Goal: Task Accomplishment & Management: Manage account settings

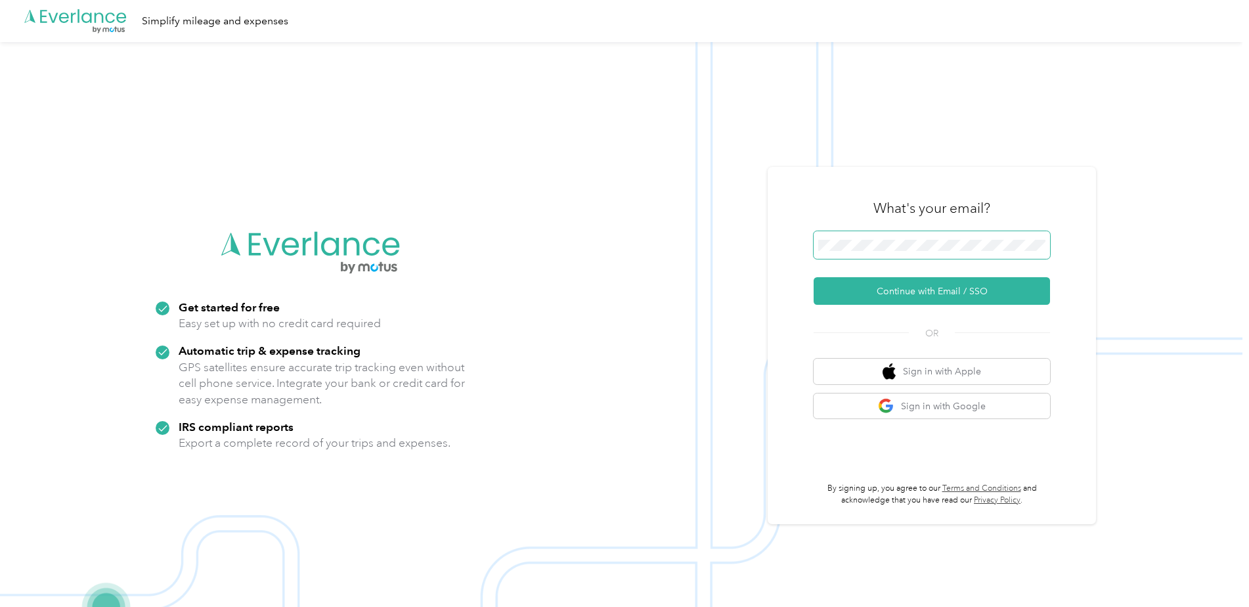
click at [896, 236] on span at bounding box center [932, 245] width 236 height 28
click at [908, 294] on button "Continue with Email / SSO" at bounding box center [932, 291] width 236 height 28
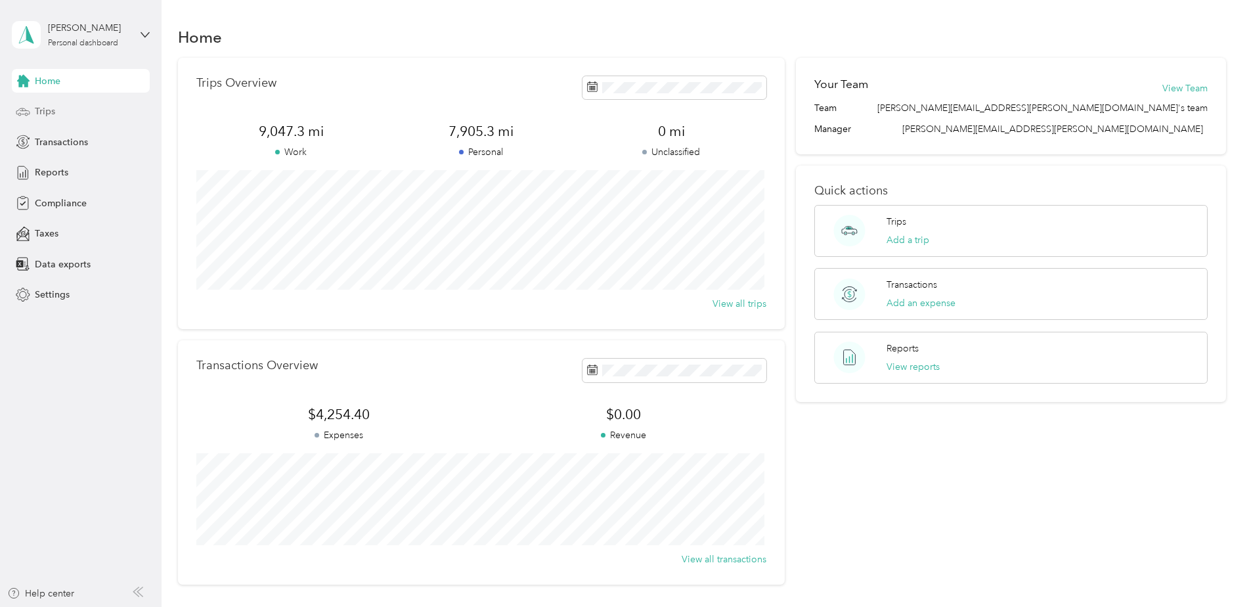
click at [45, 115] on span "Trips" at bounding box center [45, 111] width 20 height 14
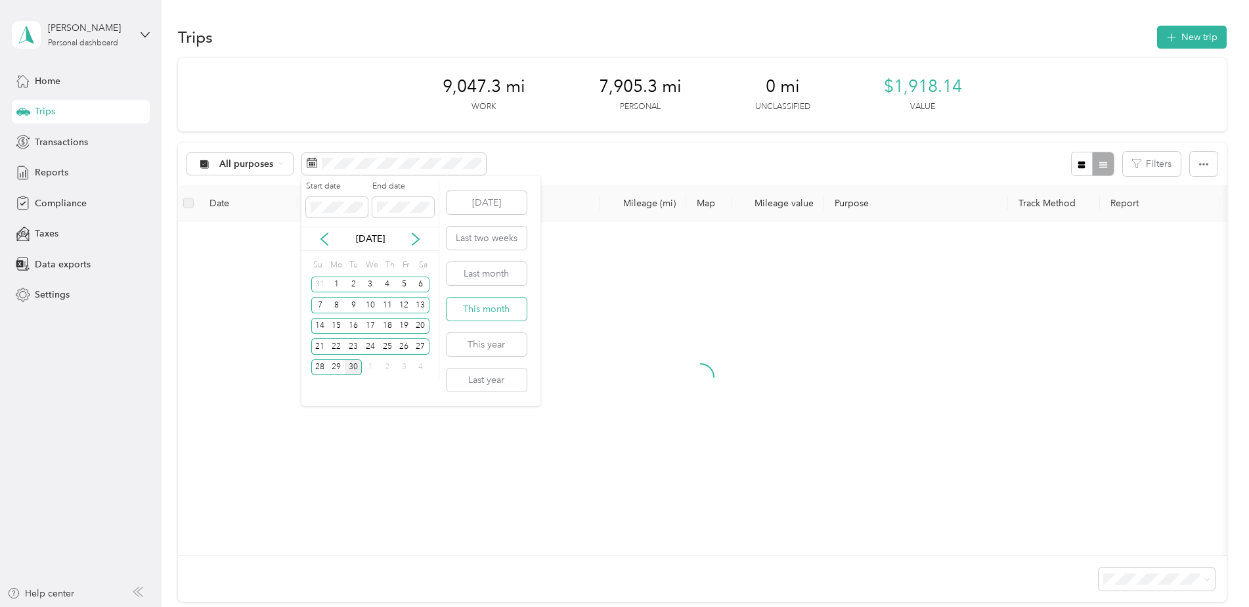
click at [485, 313] on button "This month" at bounding box center [487, 309] width 80 height 23
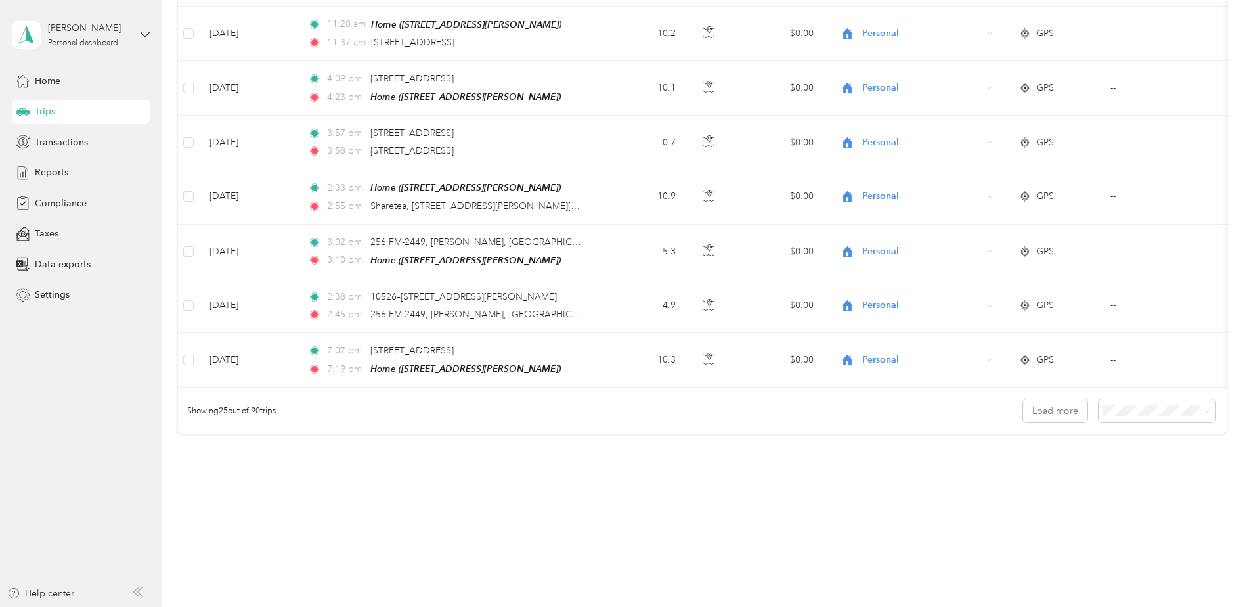
scroll to position [1203, 0]
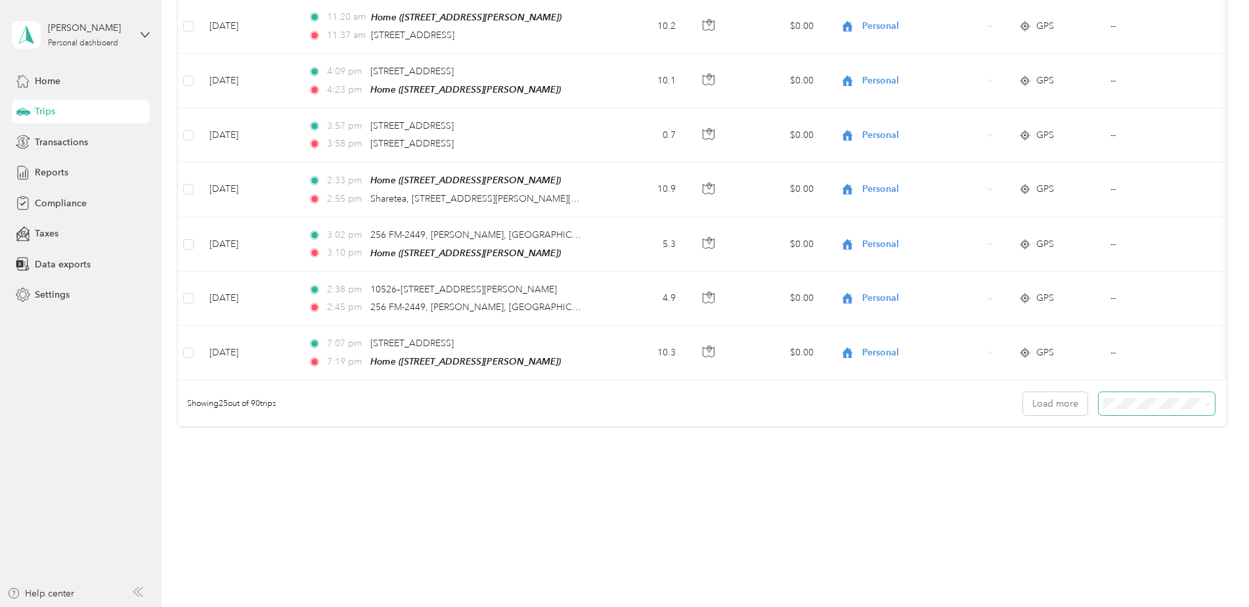
click at [1114, 472] on span "100 per load" at bounding box center [1132, 471] width 54 height 11
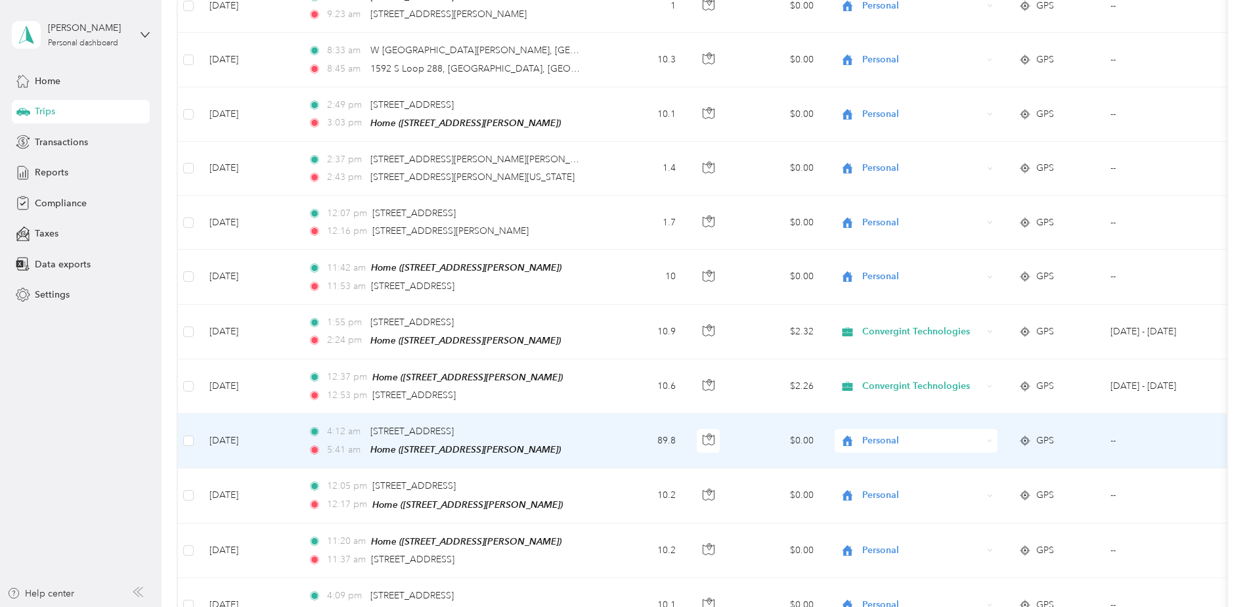
scroll to position [677, 0]
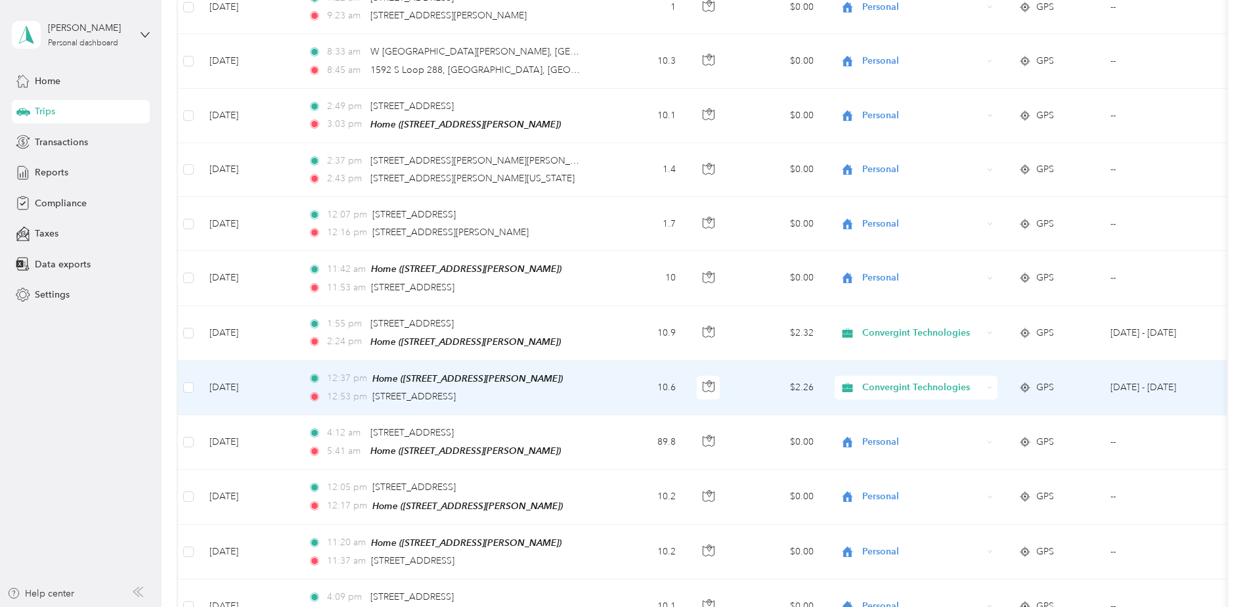
click at [905, 380] on span "Convergint Technologies" at bounding box center [923, 387] width 120 height 14
click at [882, 428] on span "Personal" at bounding box center [929, 429] width 124 height 14
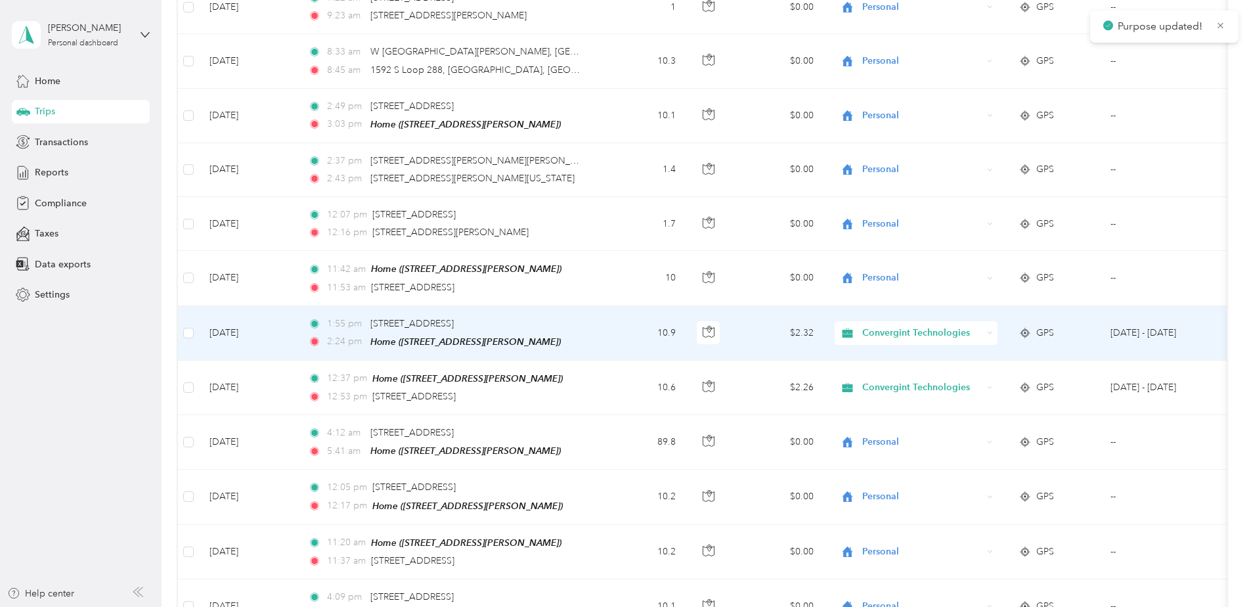
click at [895, 328] on span "Convergint Technologies" at bounding box center [923, 333] width 120 height 14
click at [878, 373] on span "Personal" at bounding box center [929, 375] width 124 height 14
click at [886, 329] on span "Convergint Technologies" at bounding box center [923, 333] width 120 height 14
click at [875, 374] on span "Personal" at bounding box center [929, 375] width 124 height 14
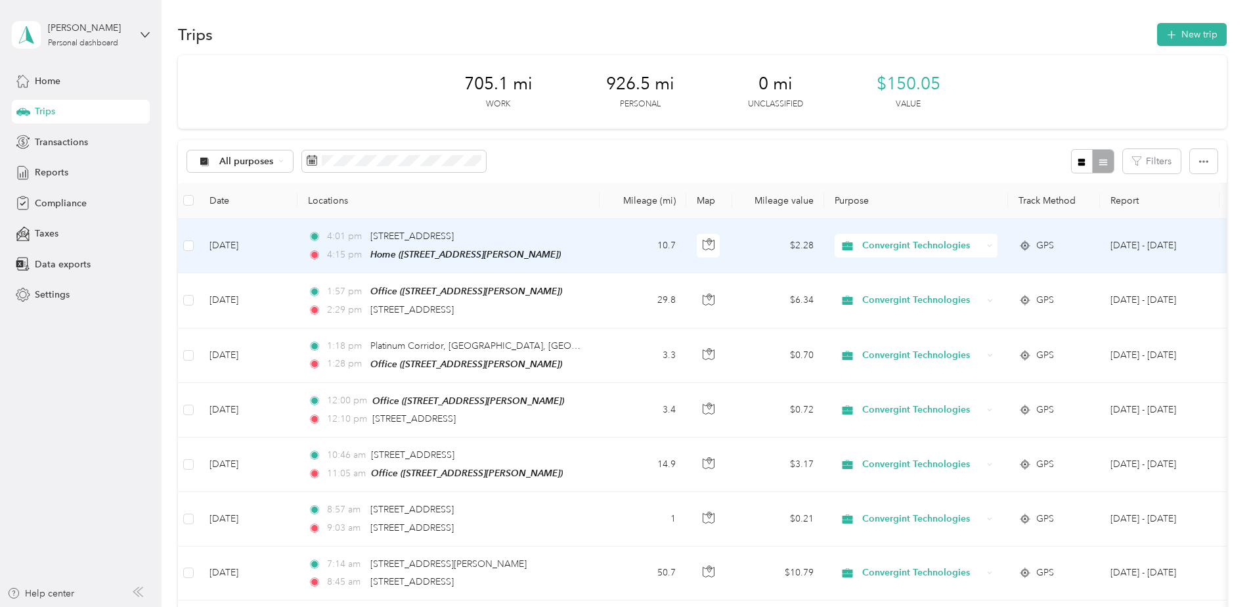
scroll to position [0, 0]
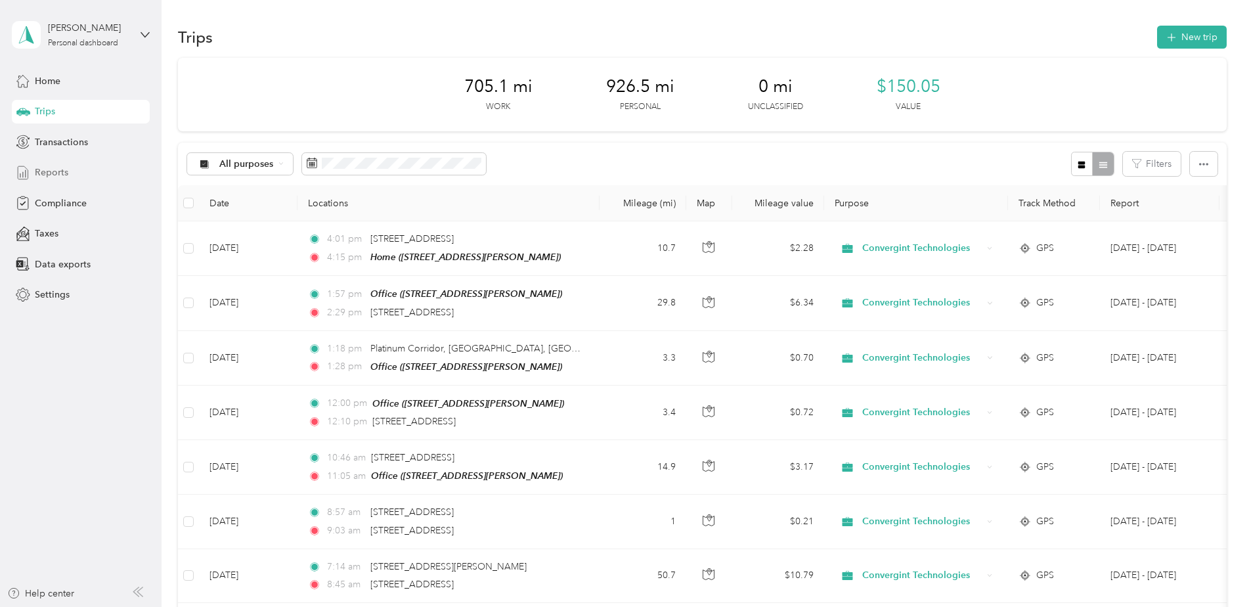
click at [58, 170] on span "Reports" at bounding box center [52, 173] width 34 height 14
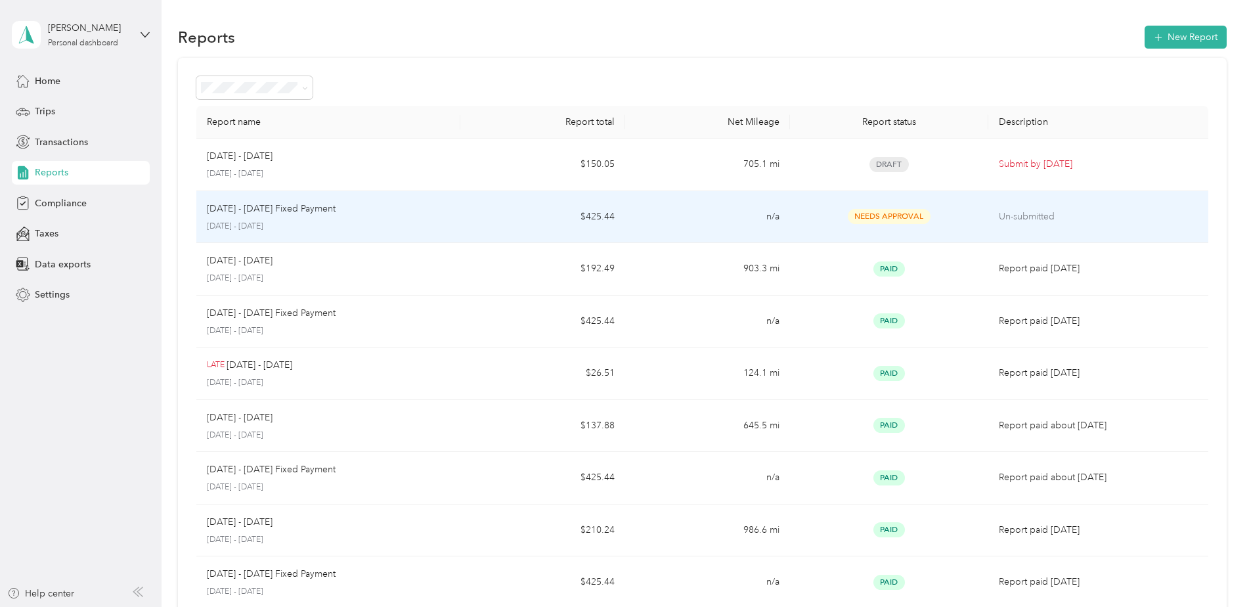
click at [352, 215] on div "[DATE] - [DATE] Fixed Payment" at bounding box center [328, 209] width 243 height 14
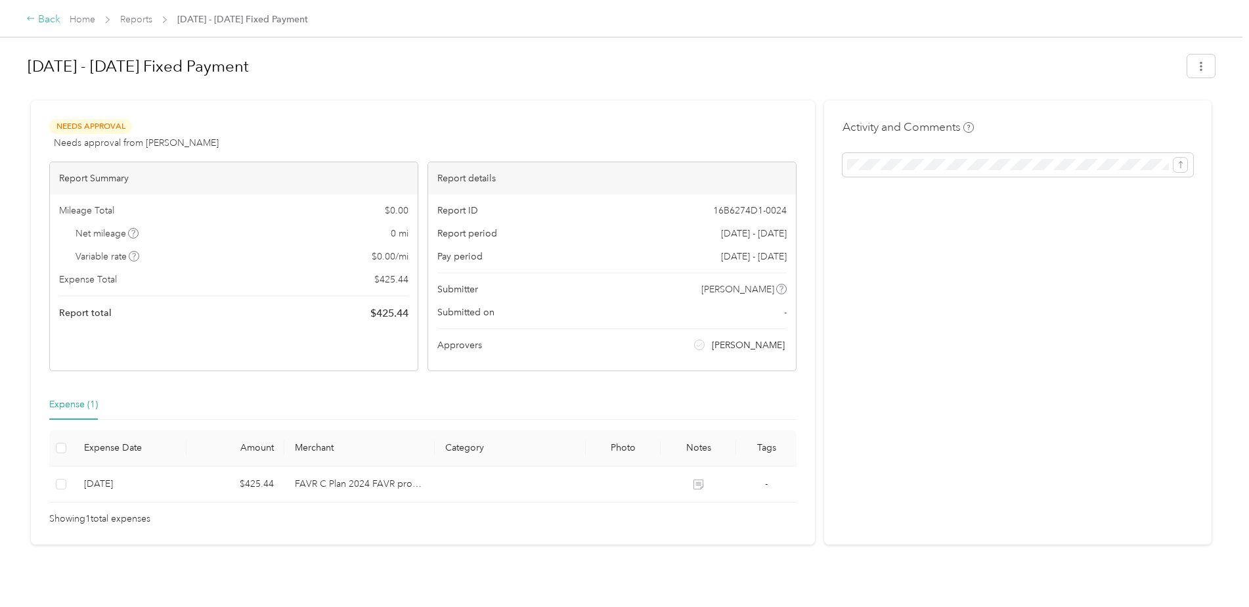
click at [46, 20] on div "Back" at bounding box center [43, 20] width 34 height 16
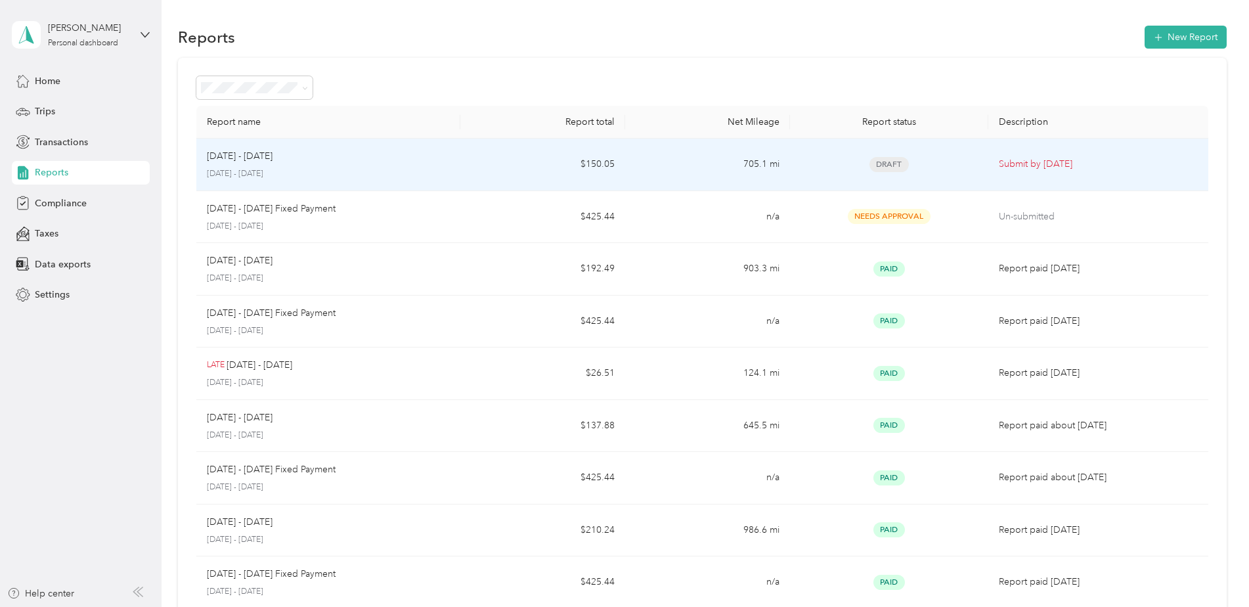
click at [345, 177] on p "[DATE] - [DATE]" at bounding box center [328, 174] width 243 height 12
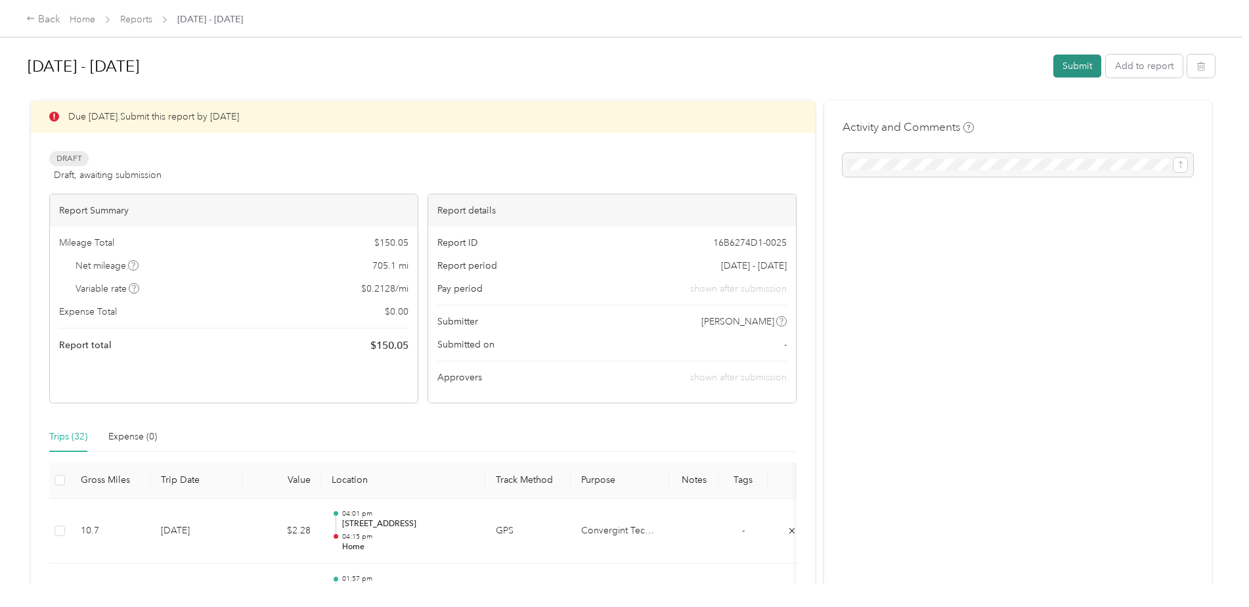
click at [1071, 62] on button "Submit" at bounding box center [1078, 66] width 48 height 23
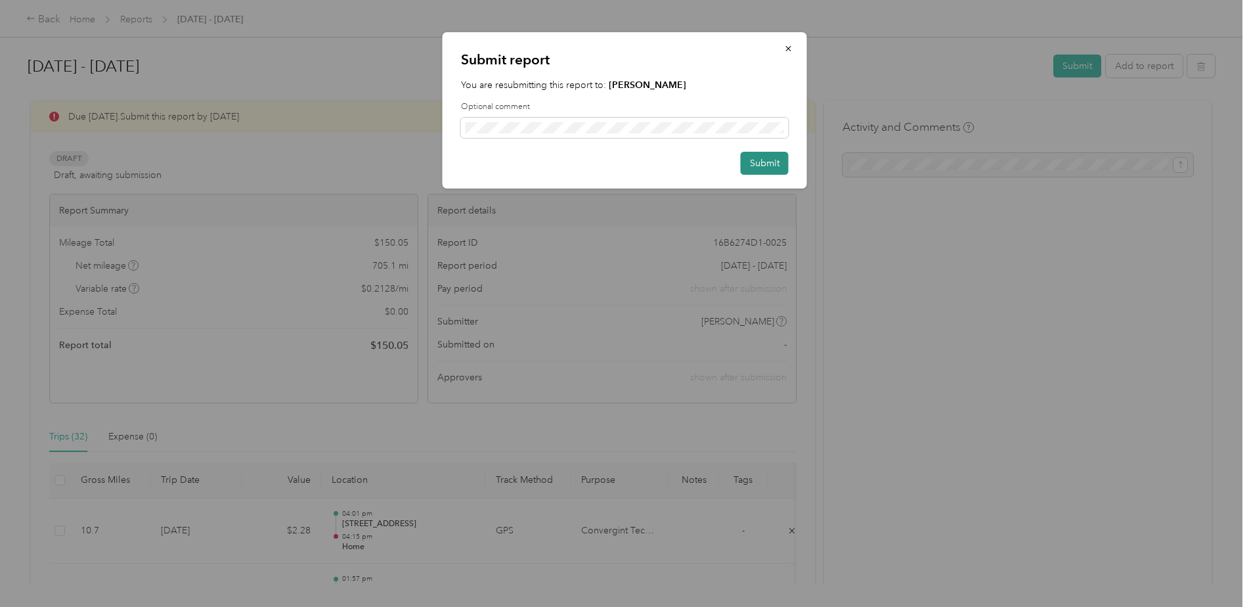
click at [759, 168] on button "Submit" at bounding box center [765, 163] width 48 height 23
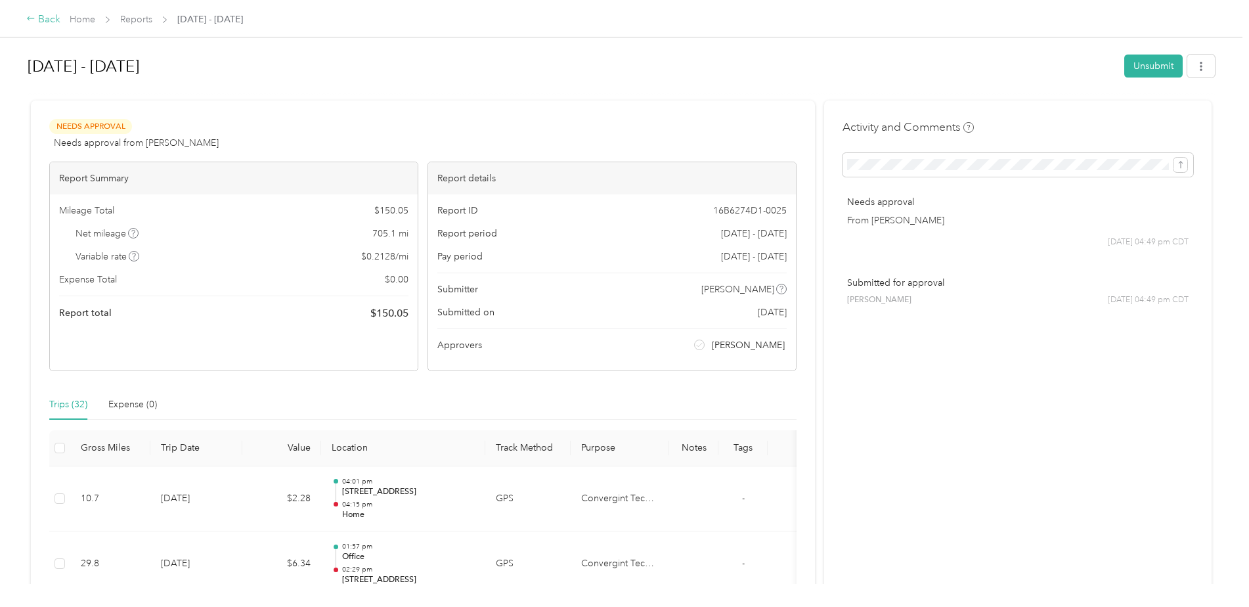
click at [48, 23] on div "Back" at bounding box center [43, 20] width 34 height 16
